Goal: Task Accomplishment & Management: Use online tool/utility

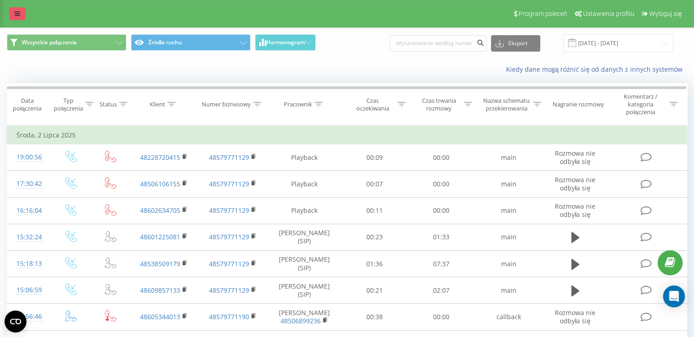
click at [16, 18] on link at bounding box center [17, 13] width 16 height 13
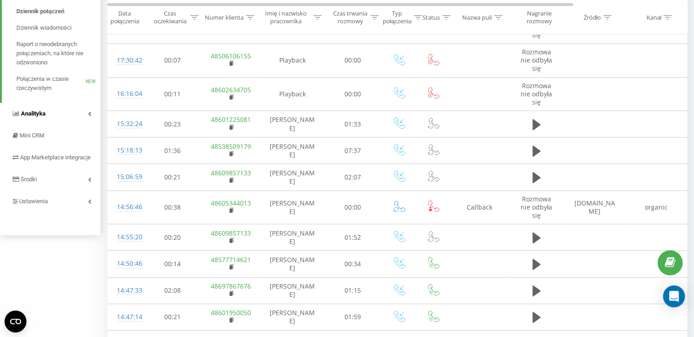
scroll to position [137, 0]
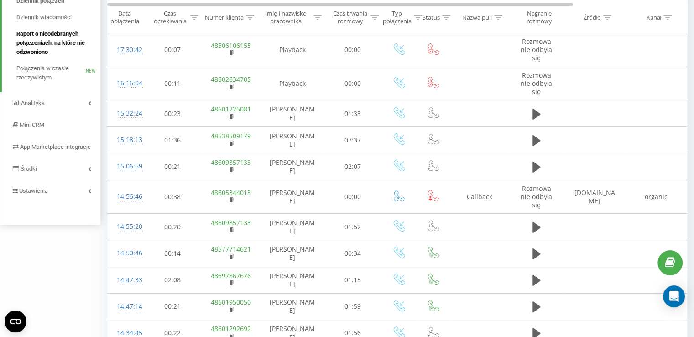
click at [71, 53] on span "Raport o nieodebranych połączeniach, na które nie odzwoniono" at bounding box center [55, 42] width 79 height 27
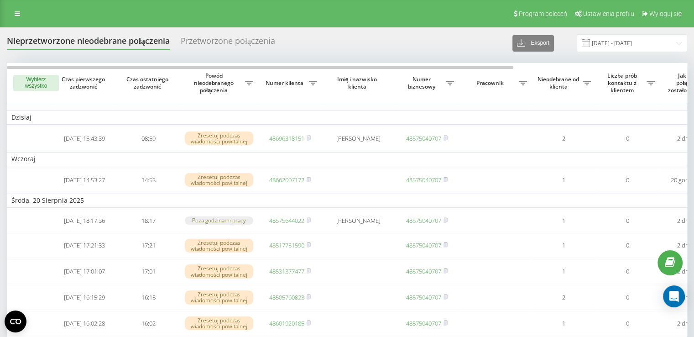
click at [27, 85] on button "Wybierz wszystko" at bounding box center [36, 83] width 46 height 16
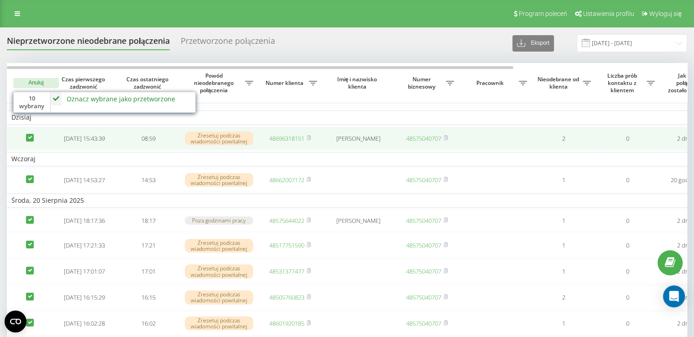
click at [29, 143] on td at bounding box center [30, 138] width 46 height 24
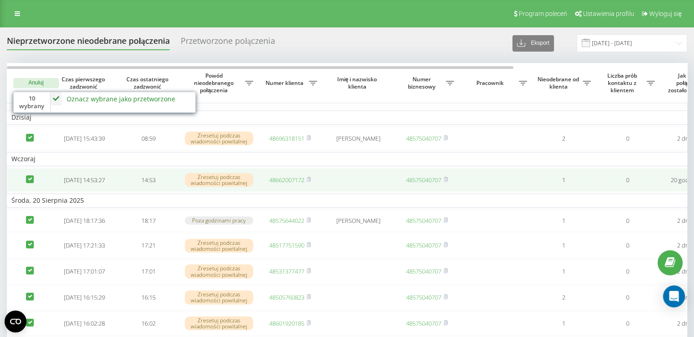
click at [30, 175] on label at bounding box center [30, 175] width 8 height 0
checkbox input "false"
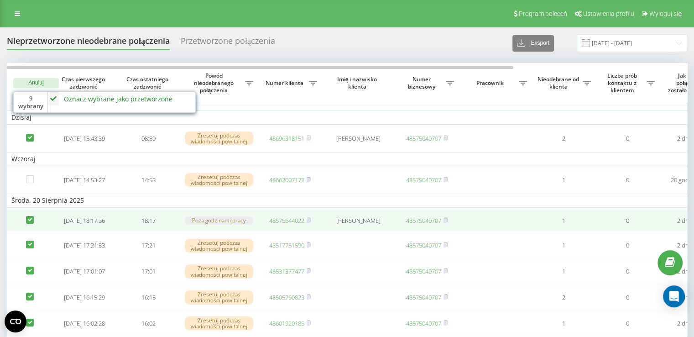
click at [28, 216] on label at bounding box center [30, 216] width 8 height 0
checkbox input "false"
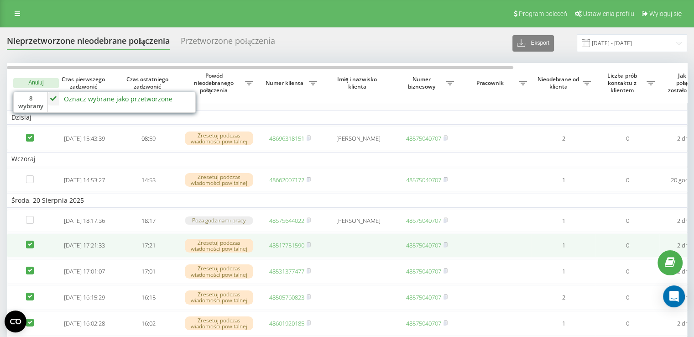
click at [29, 240] on label at bounding box center [30, 240] width 8 height 0
checkbox input "false"
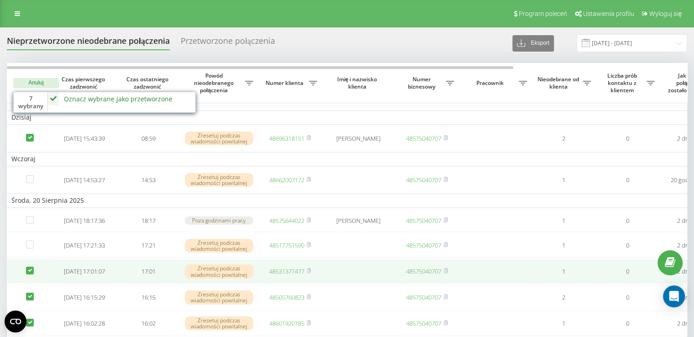
click at [31, 266] on label at bounding box center [30, 266] width 8 height 0
checkbox input "false"
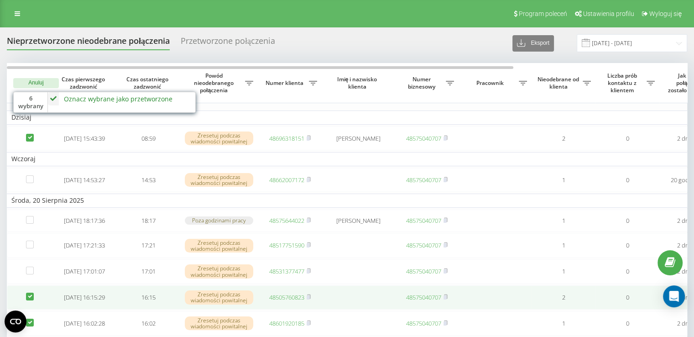
click at [31, 292] on label at bounding box center [30, 292] width 8 height 0
checkbox input "false"
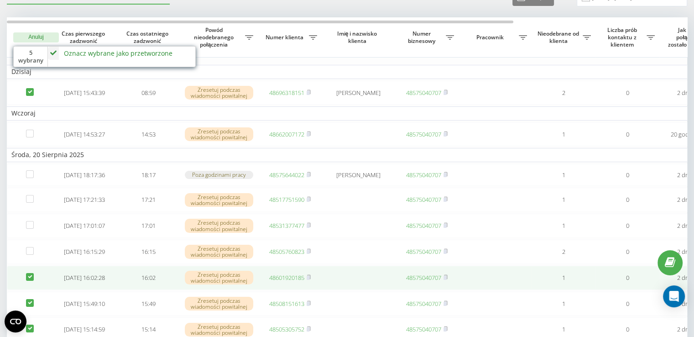
click at [31, 273] on label at bounding box center [30, 273] width 8 height 0
checkbox input "false"
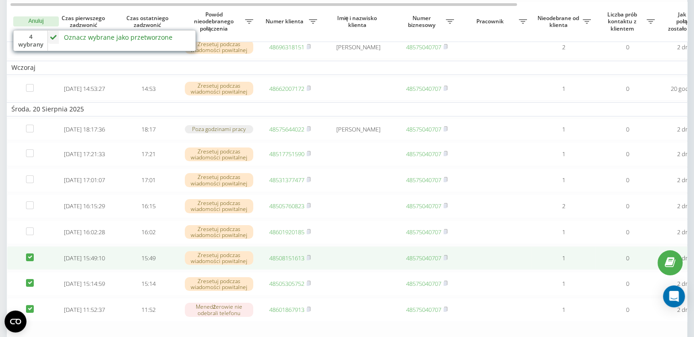
click at [25, 269] on td at bounding box center [30, 258] width 46 height 24
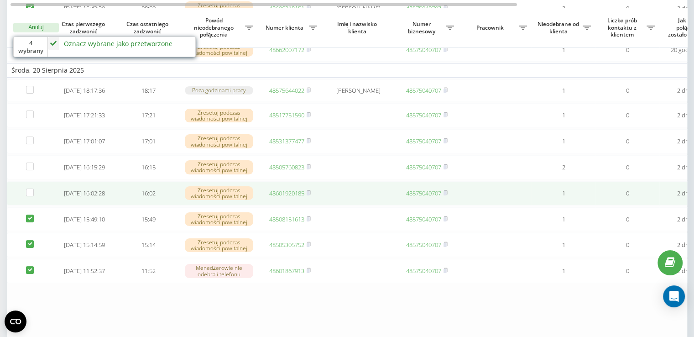
scroll to position [137, 0]
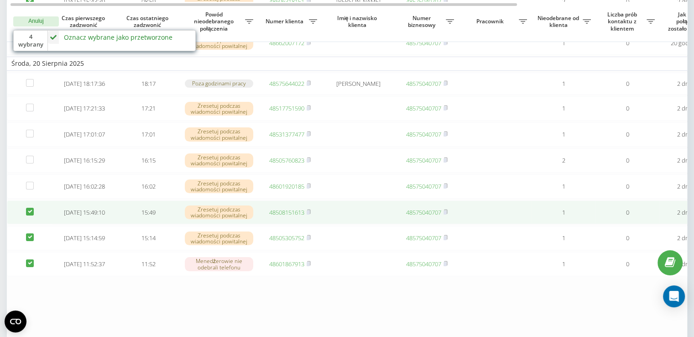
click at [26, 208] on label at bounding box center [30, 208] width 8 height 0
checkbox input "false"
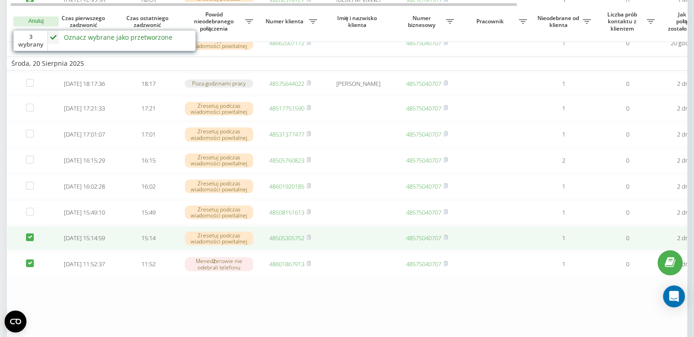
click at [29, 233] on label at bounding box center [30, 233] width 8 height 0
checkbox input "false"
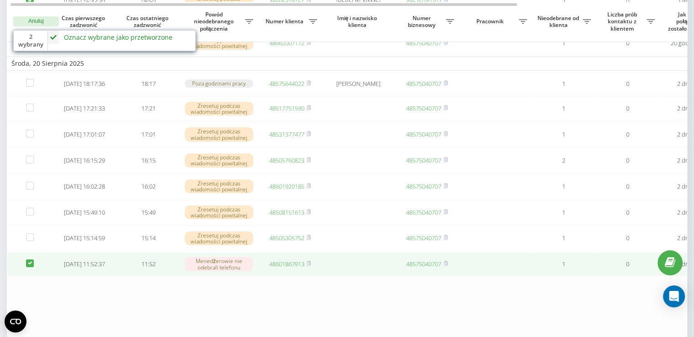
click at [31, 259] on label at bounding box center [30, 259] width 8 height 0
checkbox input "false"
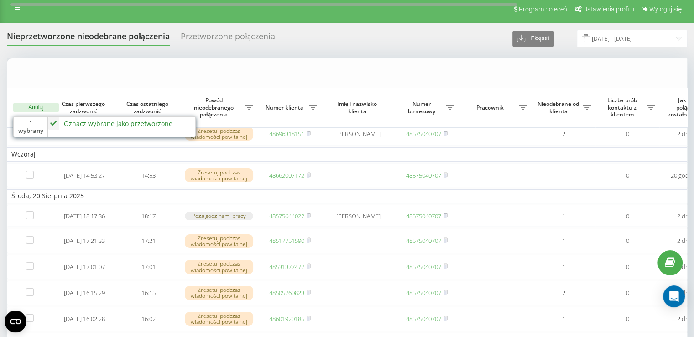
scroll to position [0, 0]
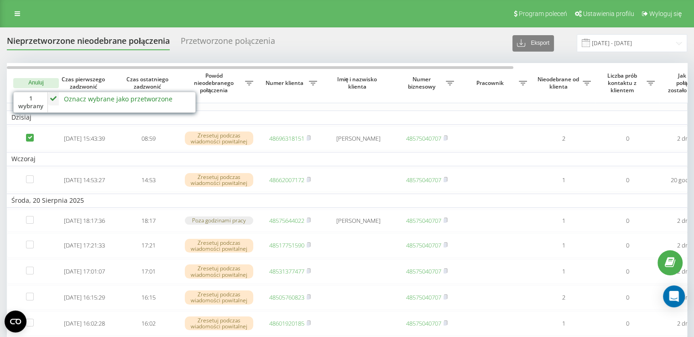
click at [94, 103] on div "Oznacz wybrane jako przetworzone" at bounding box center [118, 98] width 109 height 9
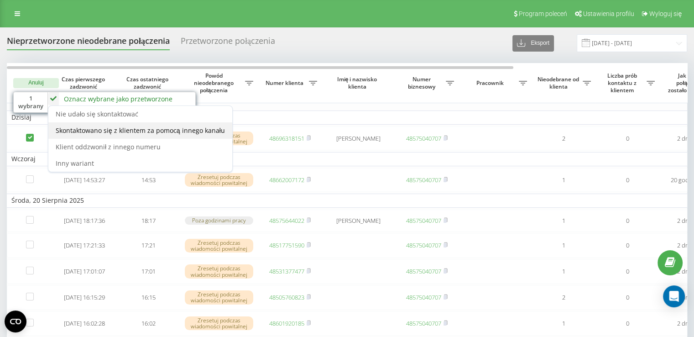
click at [157, 131] on span "Skontaktowano się z klientem za pomocą innego kanału" at bounding box center [140, 130] width 169 height 9
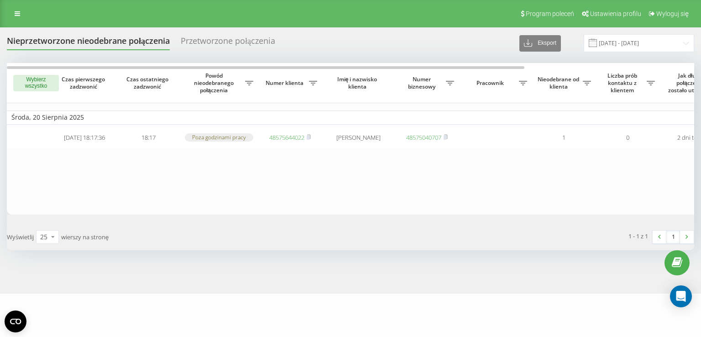
click at [231, 35] on div "Nieprzetworzone nieodebrane połączenia Przetworzone połączenia Eksport .csv .xl…" at bounding box center [350, 43] width 687 height 18
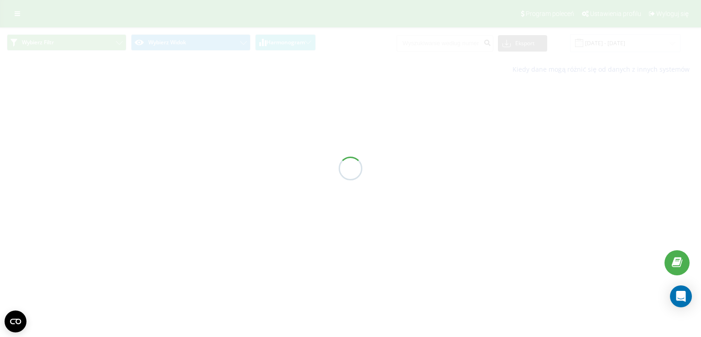
click at [16, 16] on div at bounding box center [350, 168] width 701 height 337
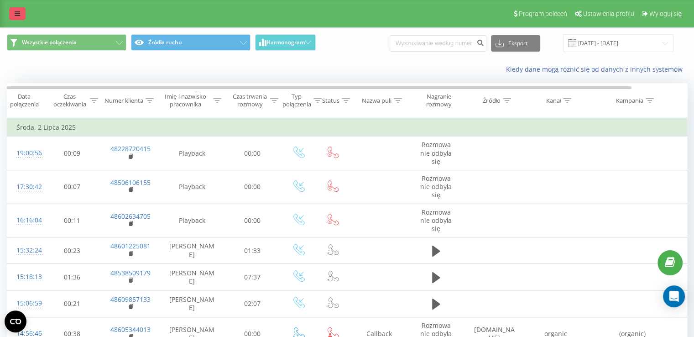
click at [17, 10] on link at bounding box center [17, 13] width 16 height 13
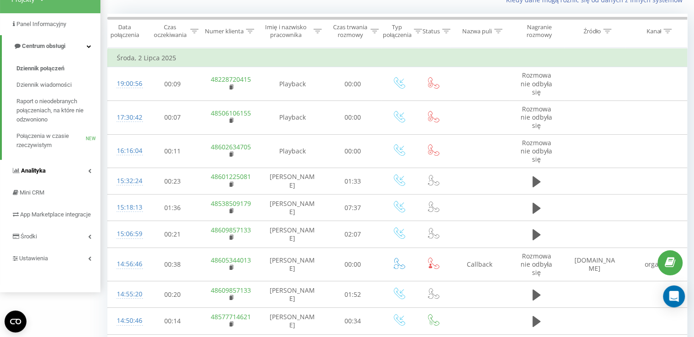
scroll to position [91, 0]
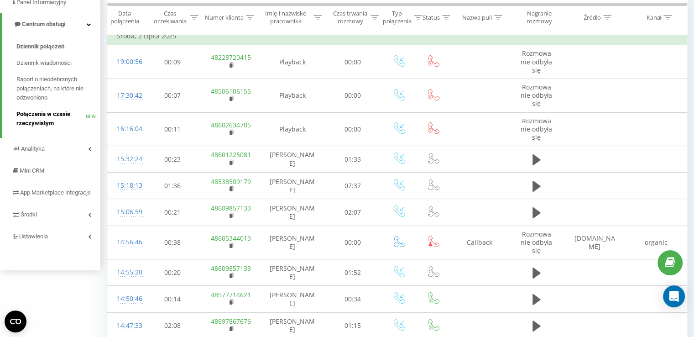
click at [59, 114] on span "Połączenia w czasie rzeczywistym" at bounding box center [50, 118] width 69 height 18
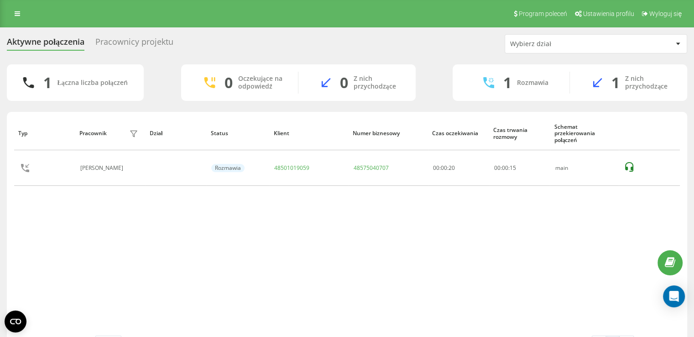
click at [128, 49] on div "Pracownicy projektu" at bounding box center [134, 44] width 78 height 14
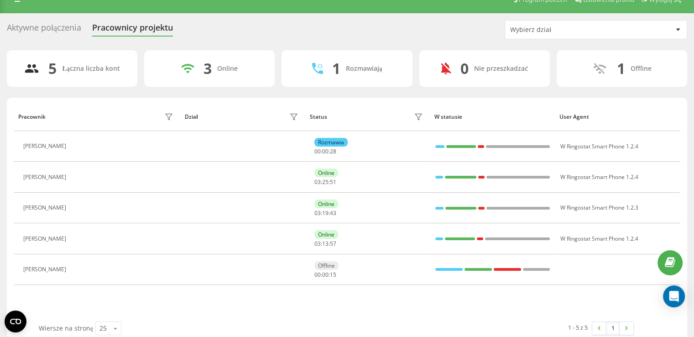
scroll to position [28, 0]
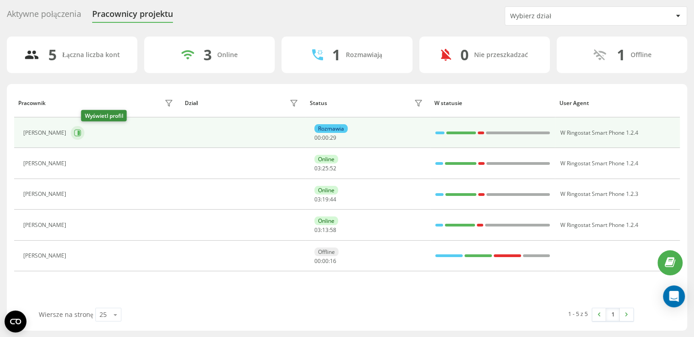
click at [81, 131] on icon at bounding box center [77, 132] width 7 height 7
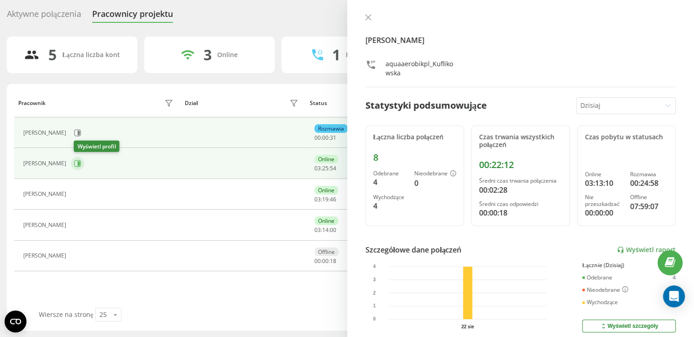
click at [79, 164] on icon at bounding box center [77, 163] width 7 height 7
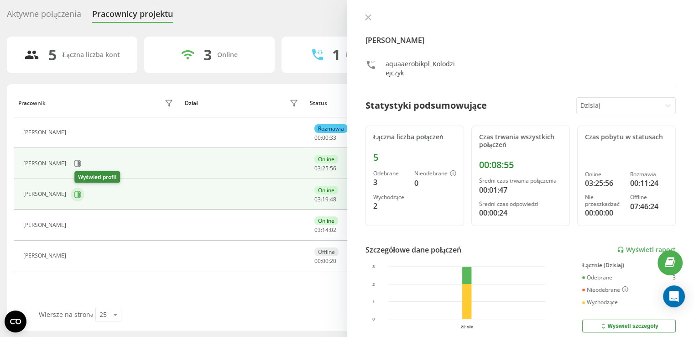
click at [78, 196] on icon at bounding box center [77, 194] width 7 height 7
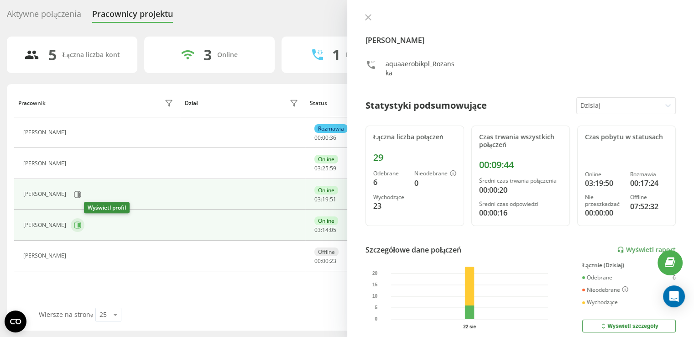
click at [80, 224] on icon at bounding box center [79, 225] width 2 height 5
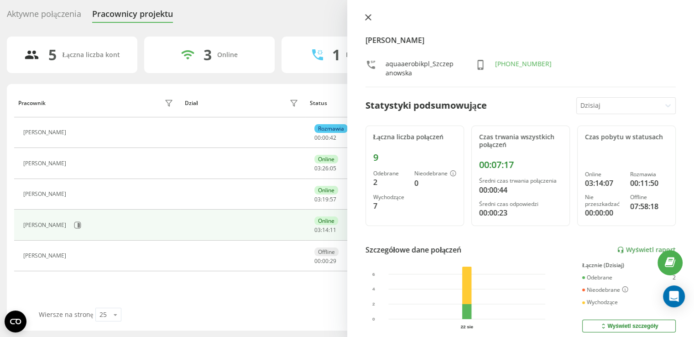
click at [366, 17] on icon at bounding box center [368, 17] width 6 height 6
